Goal: Task Accomplishment & Management: Use online tool/utility

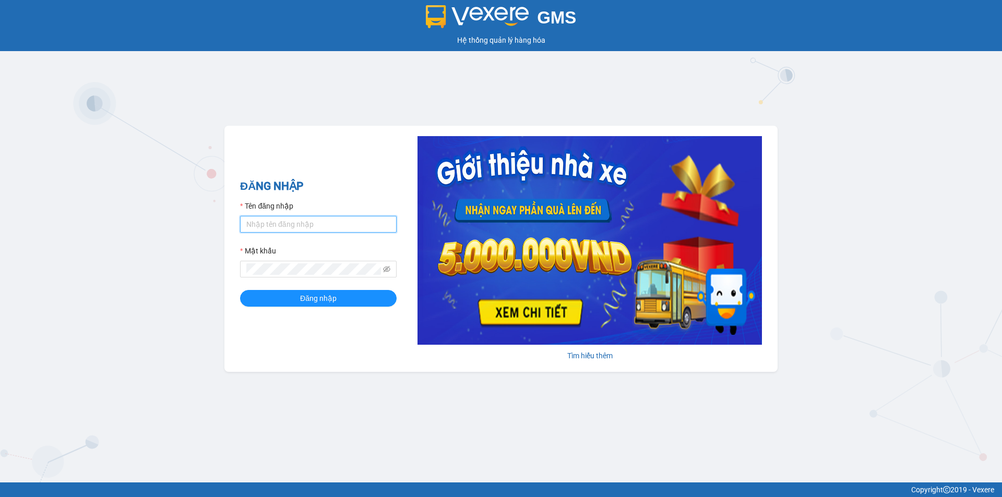
click at [267, 223] on input "Tên đăng nhập" at bounding box center [318, 224] width 157 height 17
type input "ngockieu.tuannga"
click at [240, 290] on button "Đăng nhập" at bounding box center [318, 298] width 157 height 17
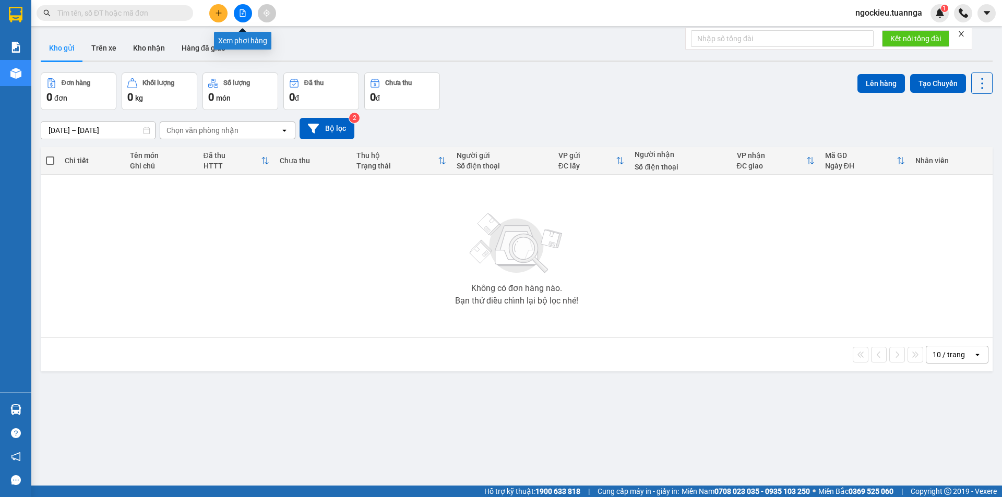
click at [242, 8] on button at bounding box center [243, 13] width 18 height 18
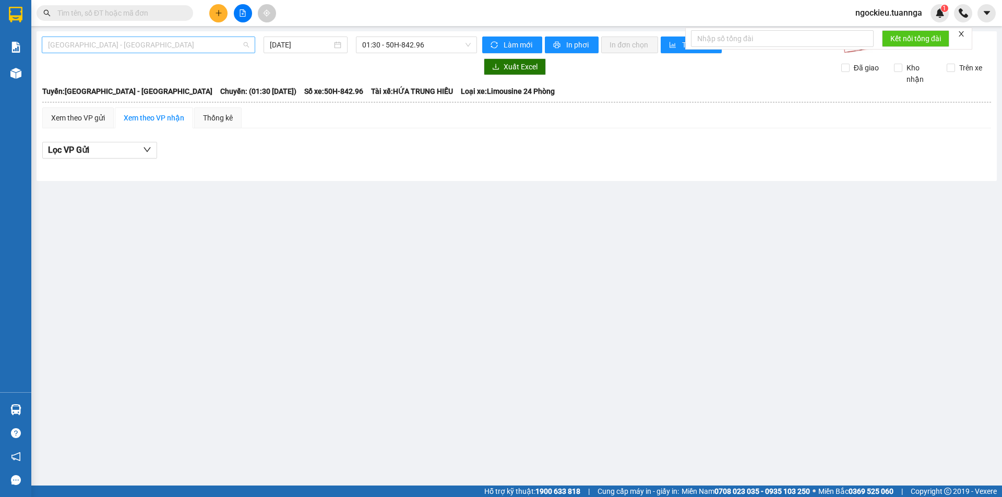
click at [154, 47] on span "[GEOGRAPHIC_DATA] - [GEOGRAPHIC_DATA]" at bounding box center [148, 45] width 201 height 16
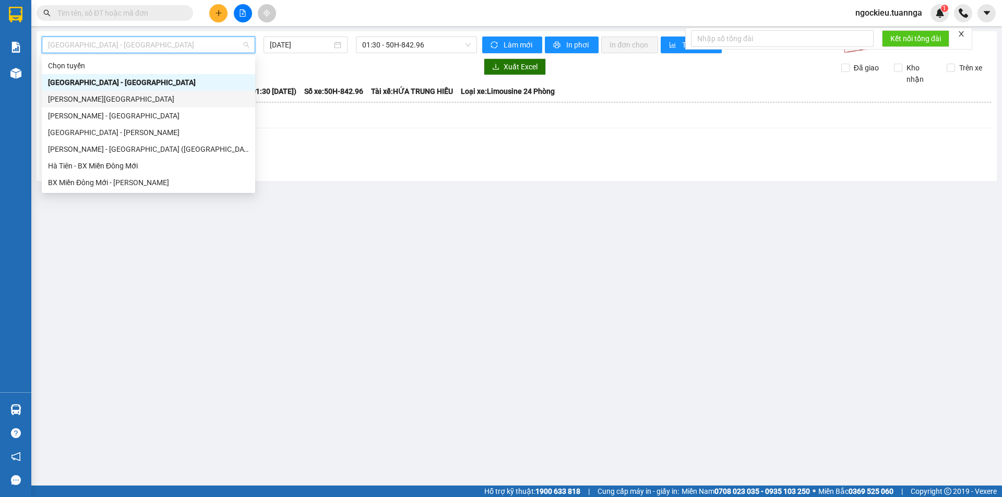
click at [105, 99] on div "[PERSON_NAME][GEOGRAPHIC_DATA]" at bounding box center [148, 98] width 201 height 11
type input "[DATE]"
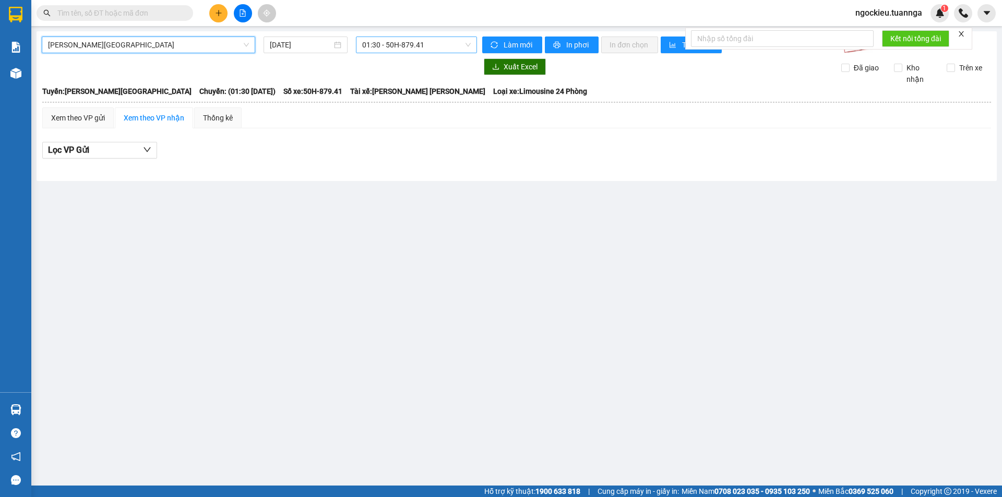
click at [417, 44] on span "01:30 - 50H-879.41" at bounding box center [416, 45] width 109 height 16
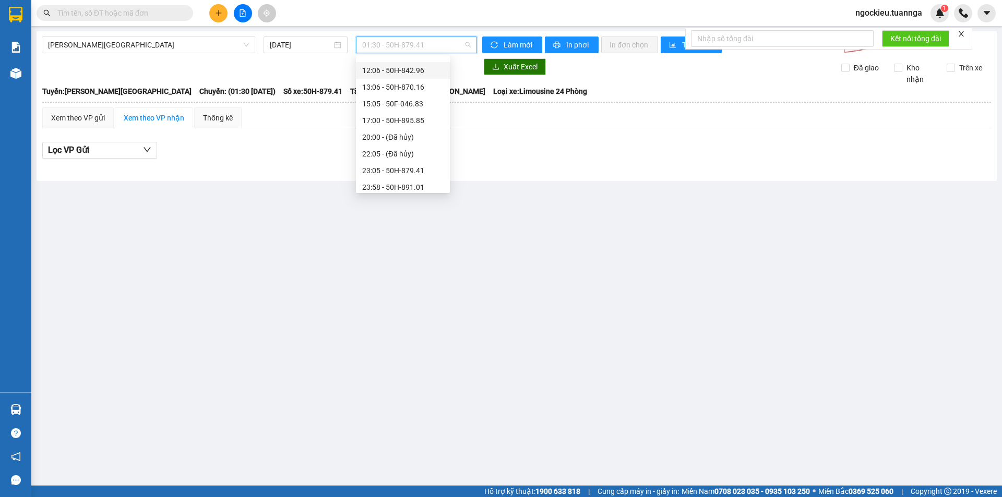
scroll to position [83, 0]
click at [379, 165] on div "23:05 - 50H-879.41" at bounding box center [402, 165] width 81 height 11
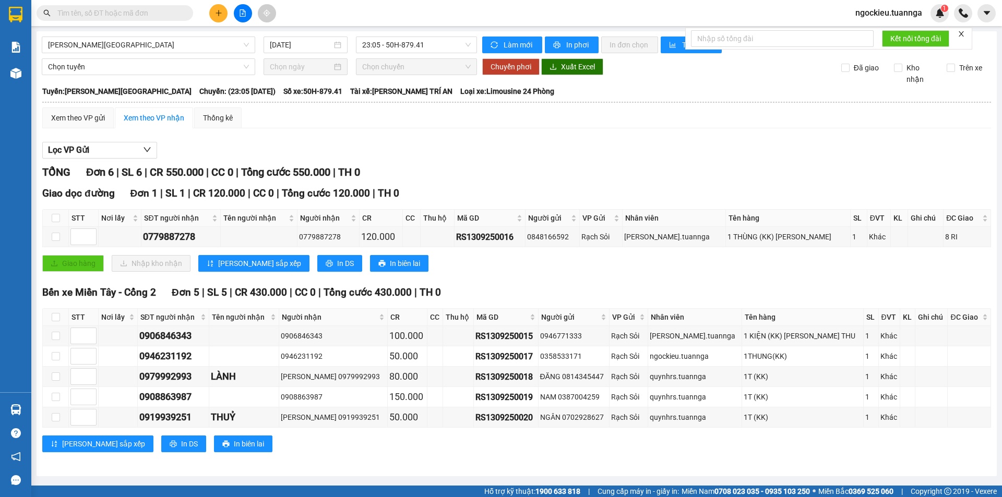
click at [474, 171] on div "[PERSON_NAME] 6 | SL 6 | CR 550.000 | CC 0 | [PERSON_NAME] 550.000 | TH 0" at bounding box center [516, 172] width 949 height 16
click at [961, 35] on icon "close" at bounding box center [960, 33] width 5 height 5
click at [334, 440] on div "[PERSON_NAME] sắp xếp In DS In biên lai" at bounding box center [516, 444] width 949 height 17
click at [289, 45] on input "[DATE]" at bounding box center [301, 44] width 62 height 11
click at [357, 44] on div "23:05 - 50H-879.41" at bounding box center [416, 45] width 121 height 17
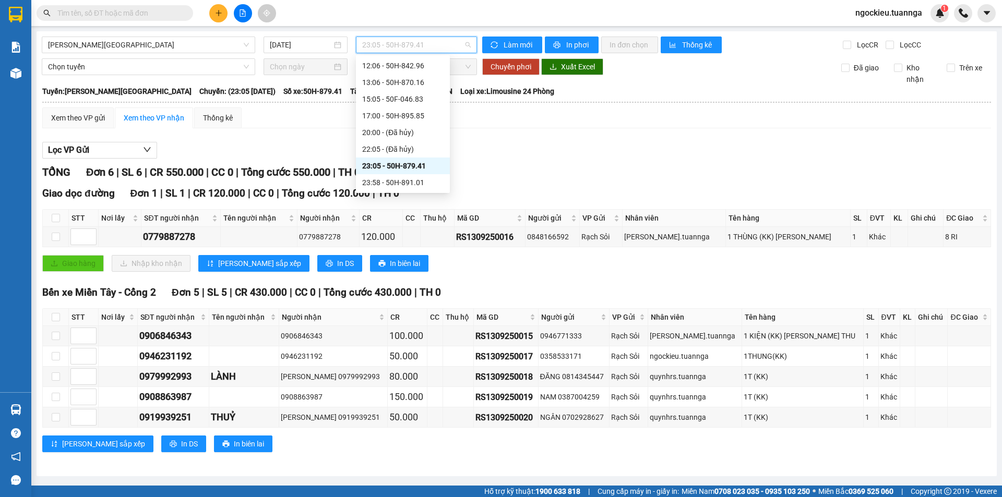
click at [381, 166] on div "23:05 - 50H-879.41" at bounding box center [402, 165] width 81 height 11
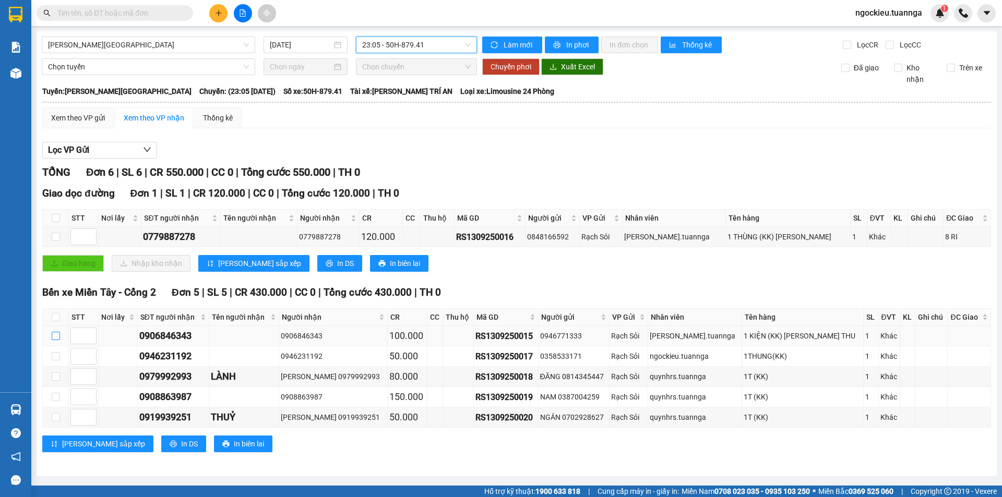
click at [55, 339] on input "checkbox" at bounding box center [56, 336] width 8 height 8
checkbox input "true"
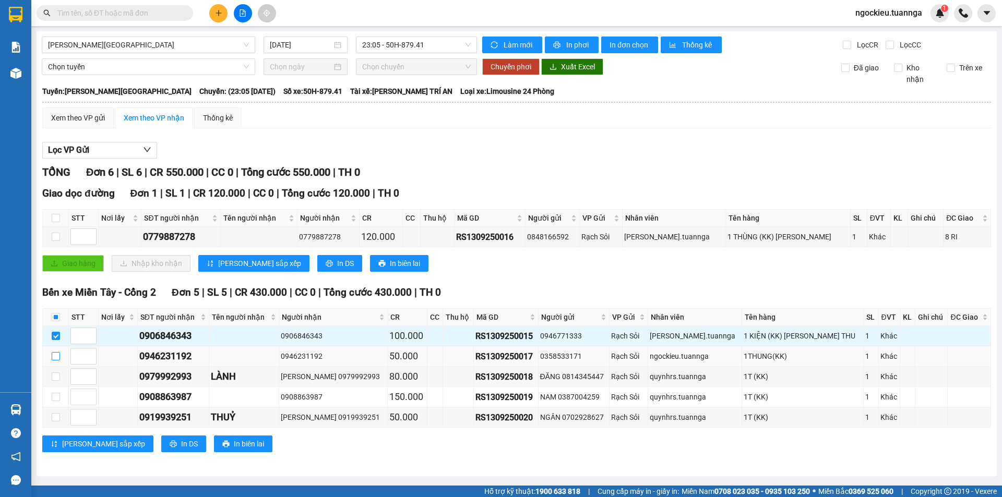
click at [52, 359] on input "checkbox" at bounding box center [56, 356] width 8 height 8
checkbox input "true"
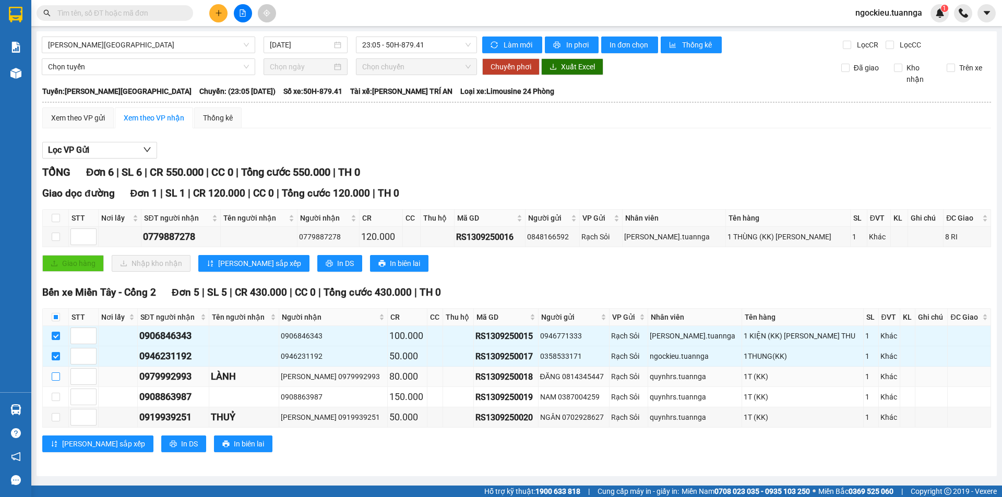
click at [57, 381] on label at bounding box center [56, 376] width 8 height 11
click at [57, 381] on input "checkbox" at bounding box center [56, 377] width 8 height 8
checkbox input "true"
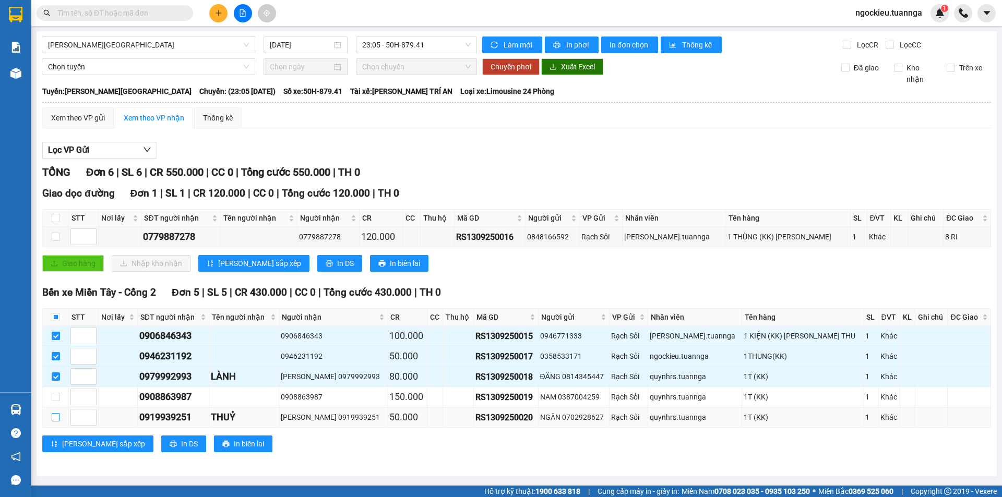
click at [58, 414] on input "checkbox" at bounding box center [56, 417] width 8 height 8
checkbox input "true"
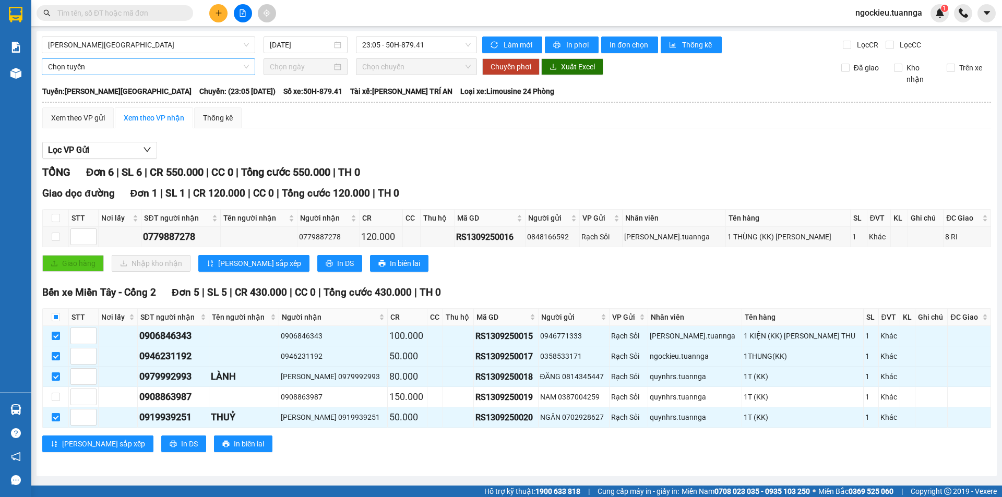
click at [161, 66] on span "Chọn tuyến" at bounding box center [148, 67] width 201 height 16
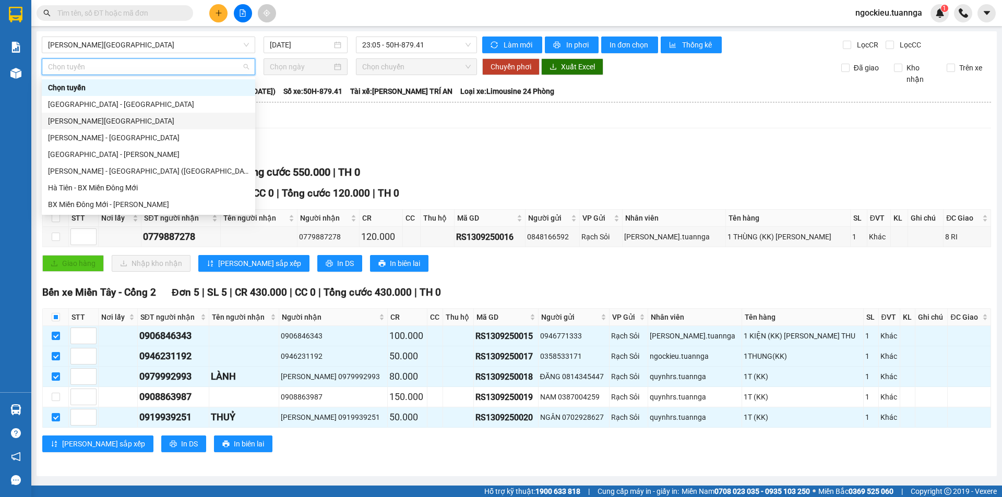
click at [104, 123] on div "[PERSON_NAME][GEOGRAPHIC_DATA]" at bounding box center [148, 120] width 201 height 11
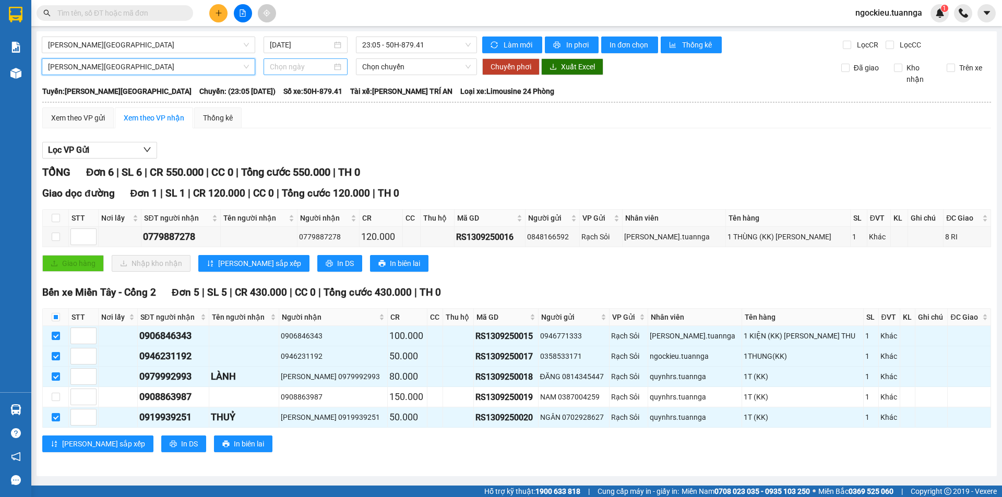
click at [304, 68] on input at bounding box center [301, 66] width 62 height 11
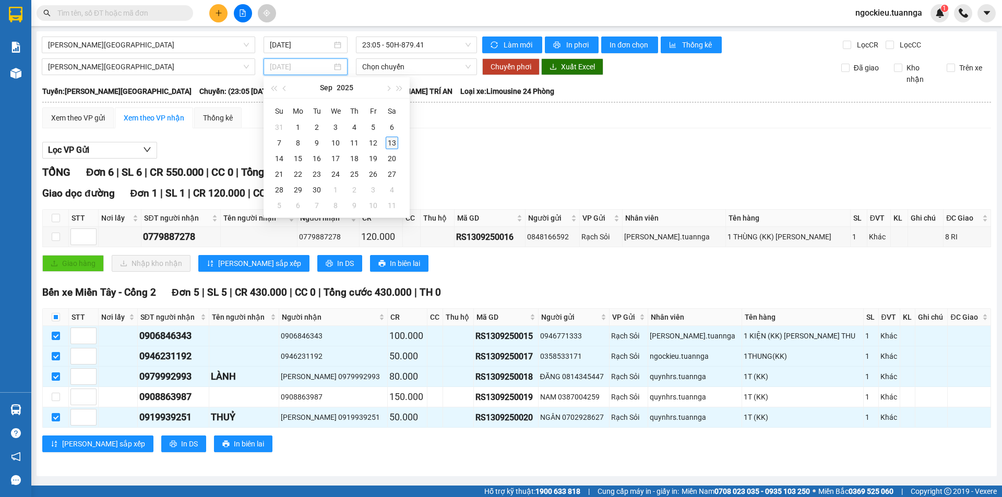
type input "[DATE]"
click at [392, 139] on div "13" at bounding box center [392, 143] width 13 height 13
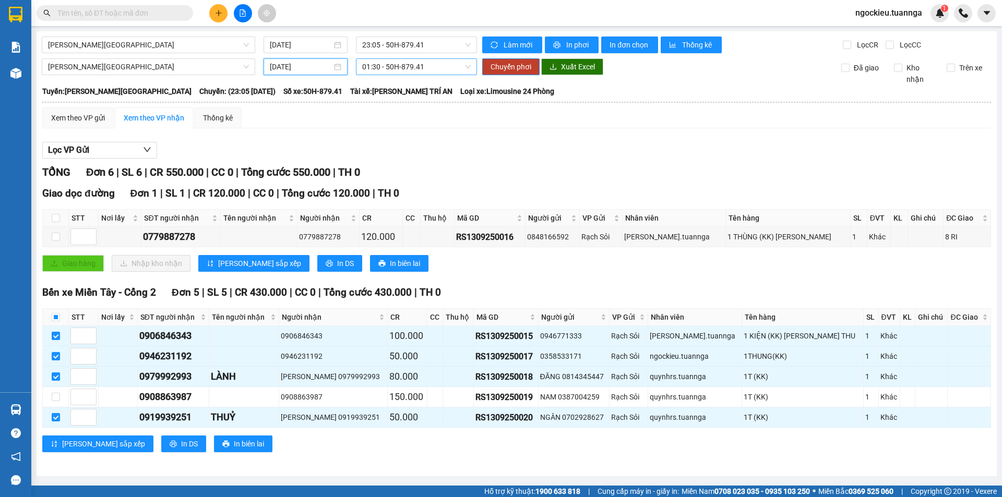
click at [399, 65] on span "01:30 - 50H-879.41" at bounding box center [416, 67] width 109 height 16
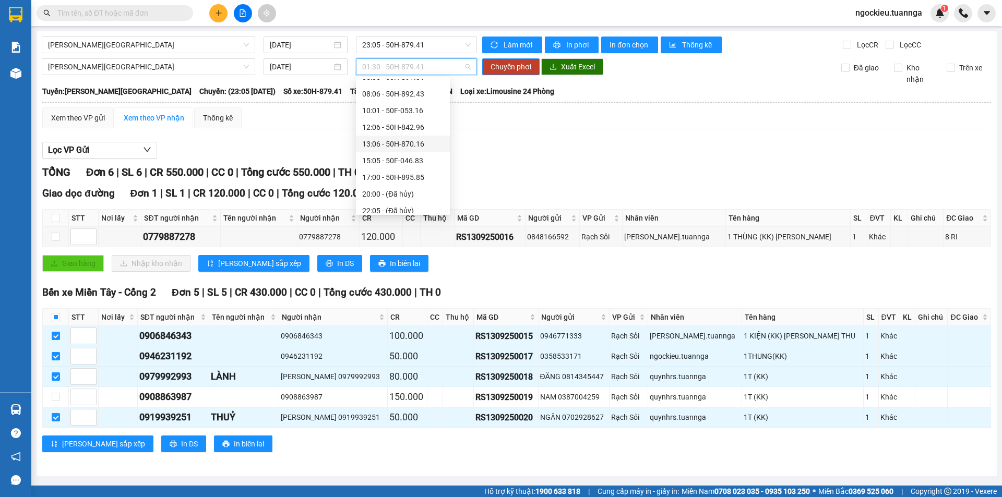
scroll to position [83, 0]
click at [302, 71] on input "[DATE]" at bounding box center [301, 66] width 62 height 11
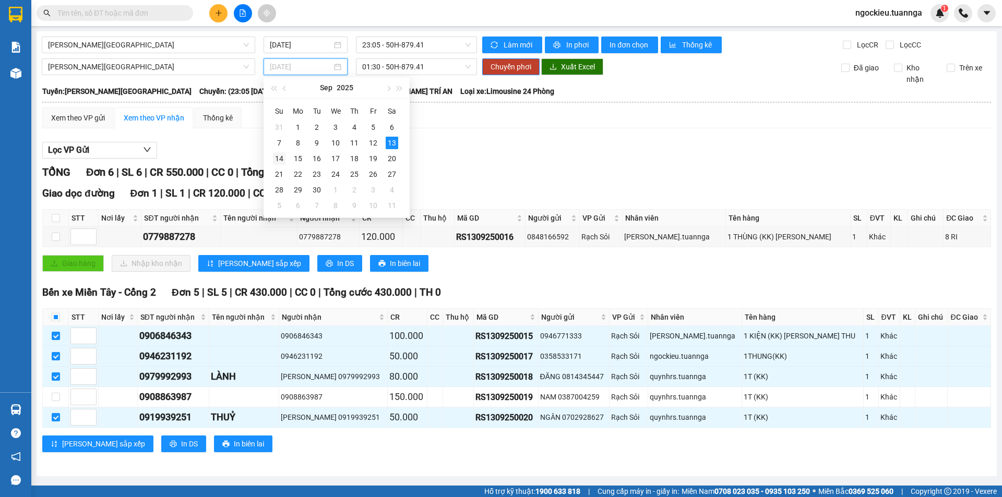
click at [285, 159] on div "14" at bounding box center [279, 158] width 13 height 13
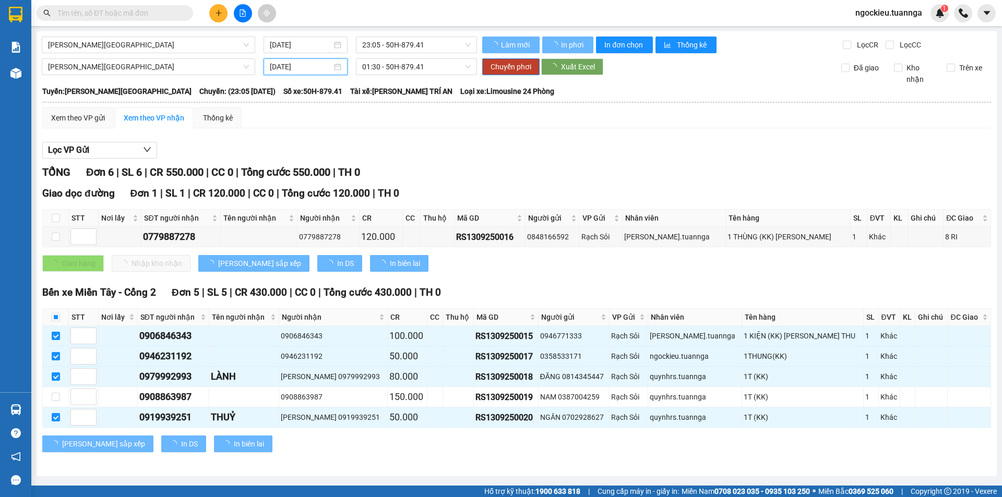
type input "[DATE]"
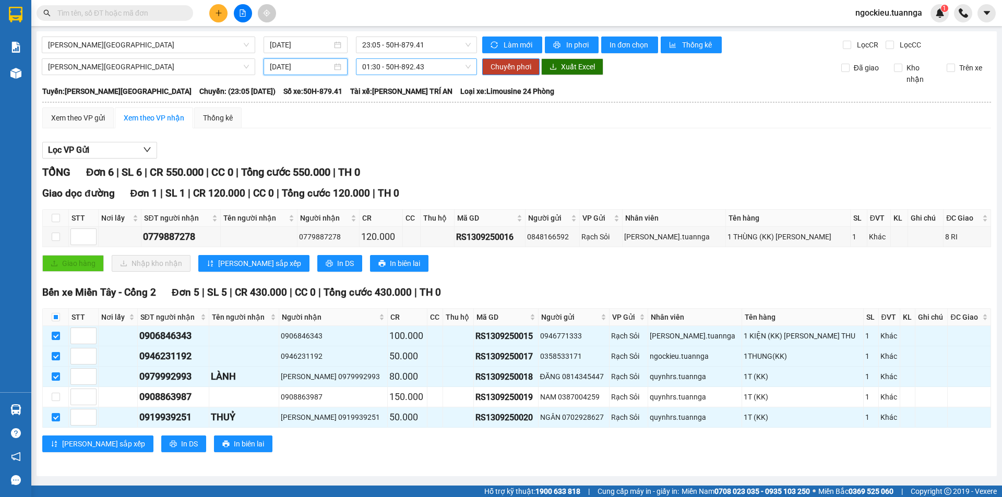
click at [410, 65] on span "01:30 - 50H-892.43" at bounding box center [416, 67] width 109 height 16
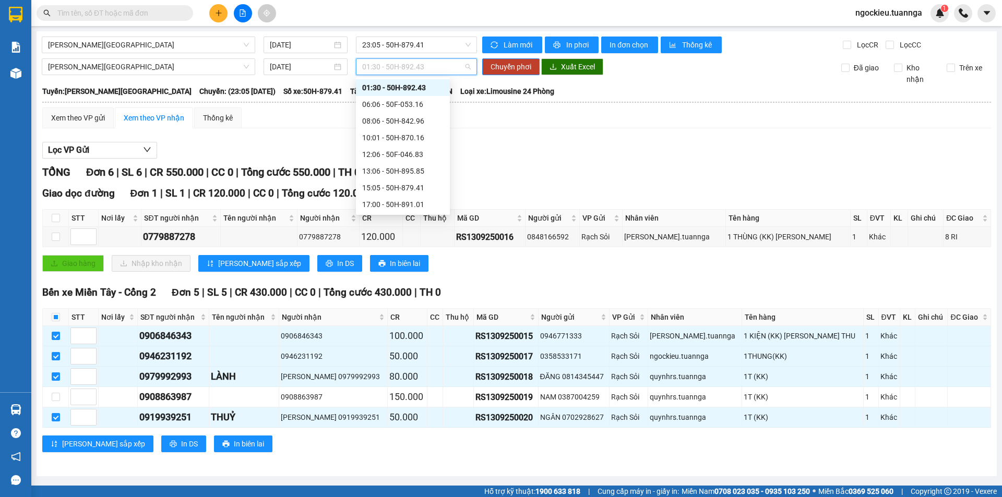
click at [412, 89] on div "01:30 - 50H-892.43" at bounding box center [402, 87] width 81 height 11
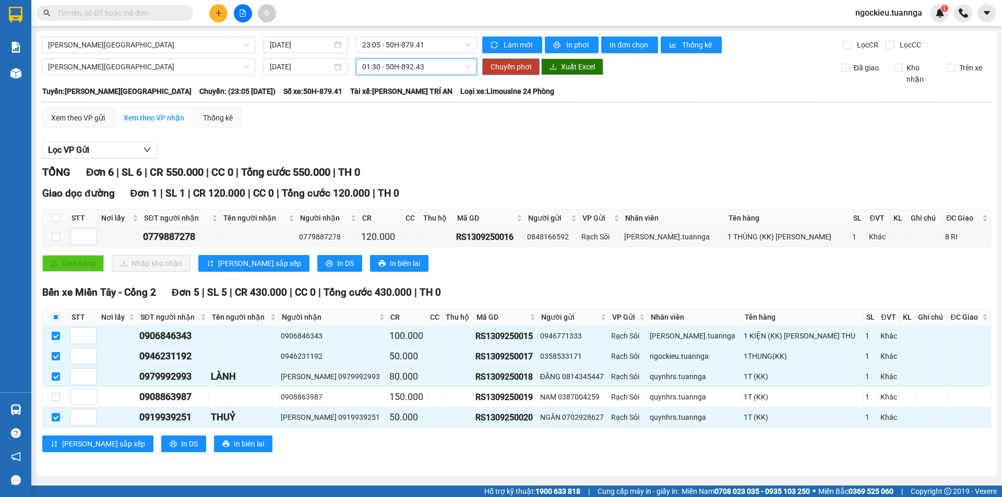
click at [497, 70] on span "Chuyển phơi" at bounding box center [510, 66] width 41 height 11
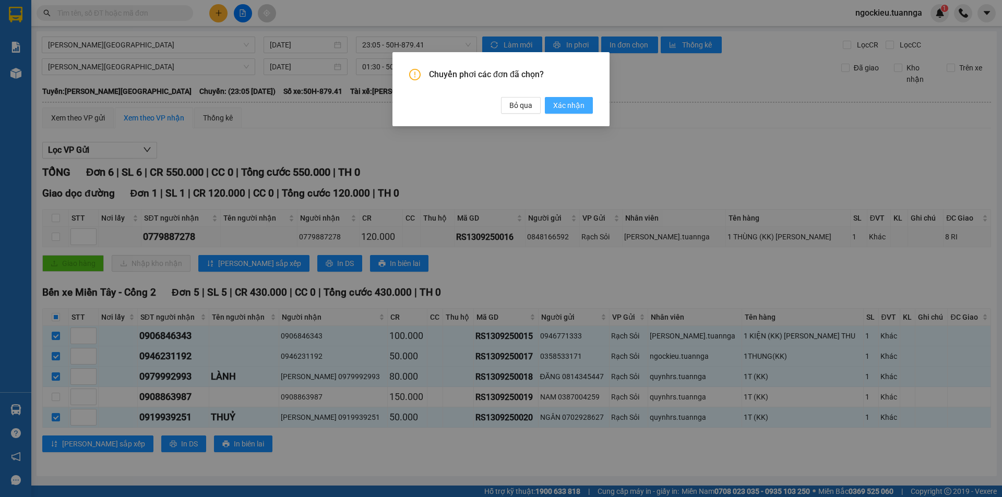
click at [552, 102] on button "Xác nhận" at bounding box center [569, 105] width 48 height 17
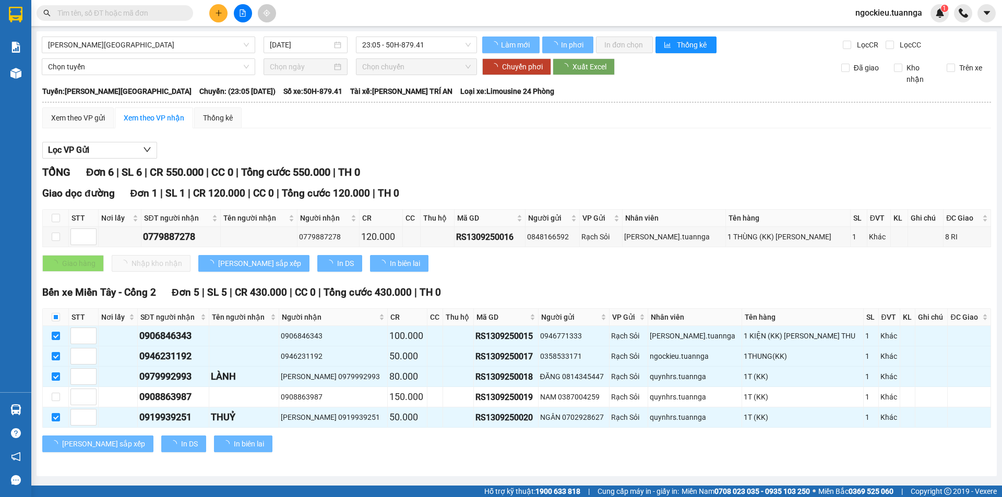
checkbox input "true"
type input "[DATE]"
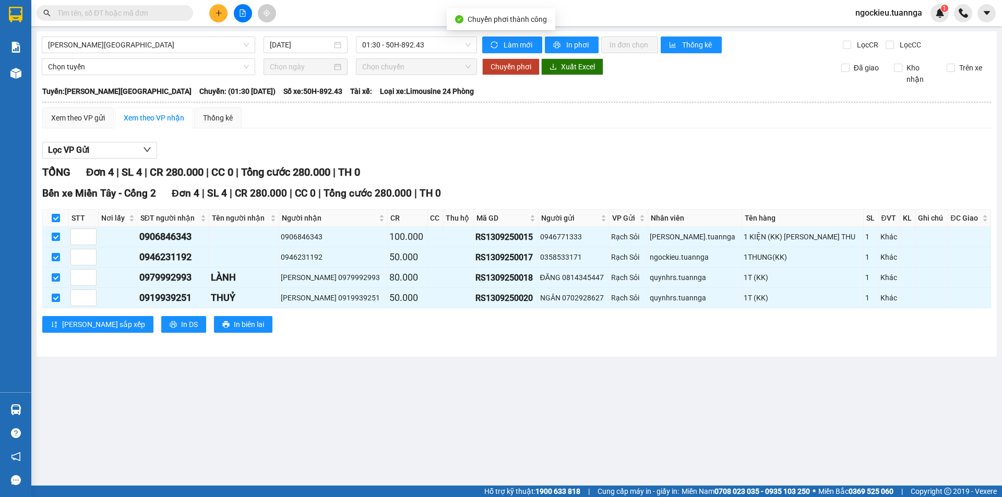
checkbox input "false"
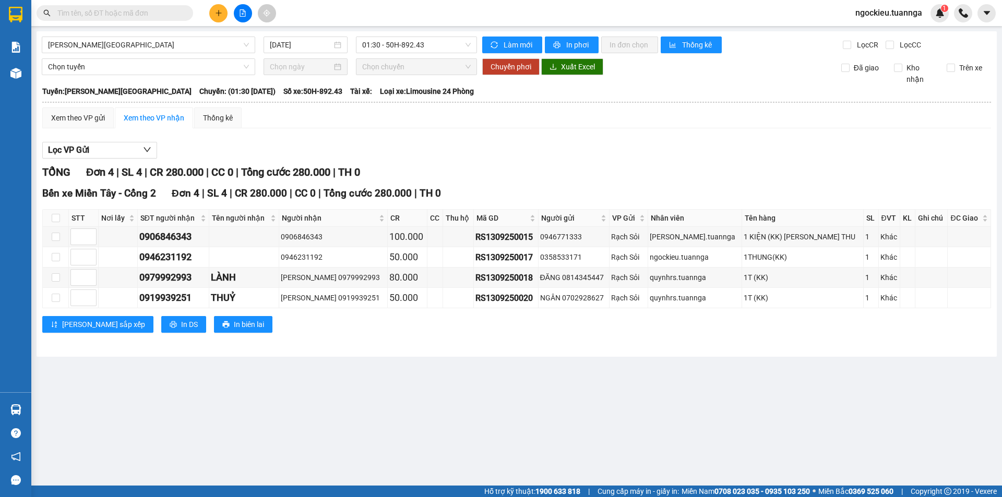
click at [915, 17] on span "ngockieu.tuannga" at bounding box center [888, 12] width 83 height 13
click at [876, 35] on span "Đăng xuất" at bounding box center [893, 32] width 62 height 11
